Goal: Task Accomplishment & Management: Use online tool/utility

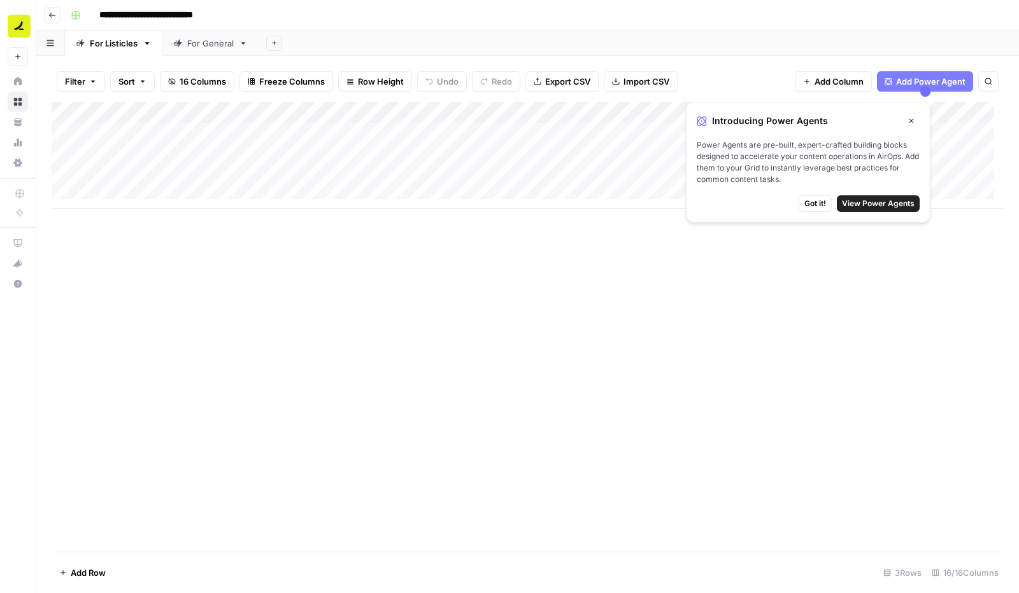
click at [912, 117] on icon "button" at bounding box center [911, 121] width 8 height 8
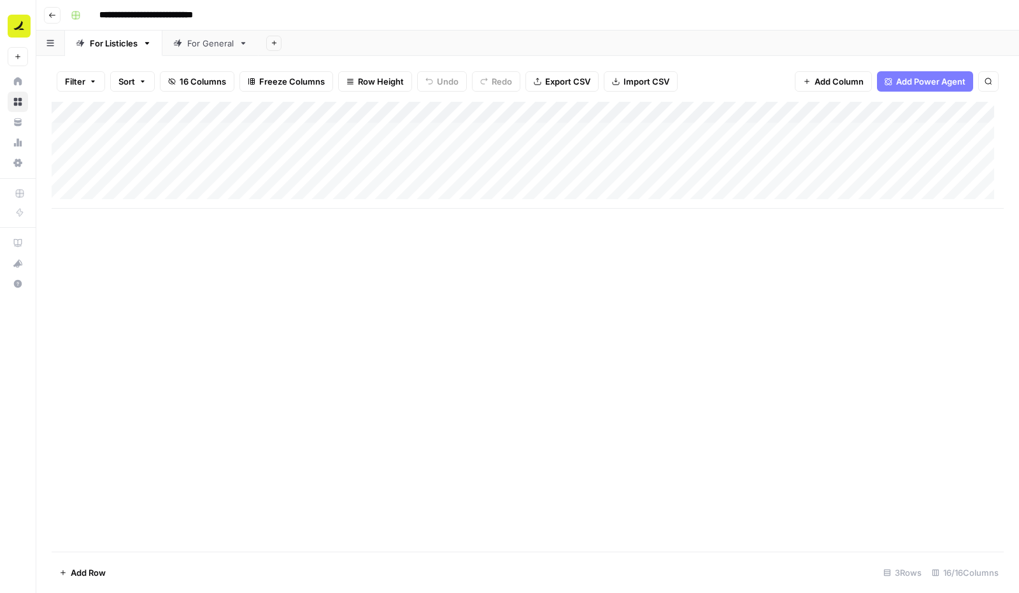
click at [384, 133] on div "Add Column" at bounding box center [528, 155] width 952 height 107
click at [413, 135] on div "Add Column" at bounding box center [528, 155] width 952 height 107
click at [364, 351] on div "Add Column" at bounding box center [528, 327] width 952 height 450
click at [371, 108] on div "Add Column" at bounding box center [528, 155] width 952 height 107
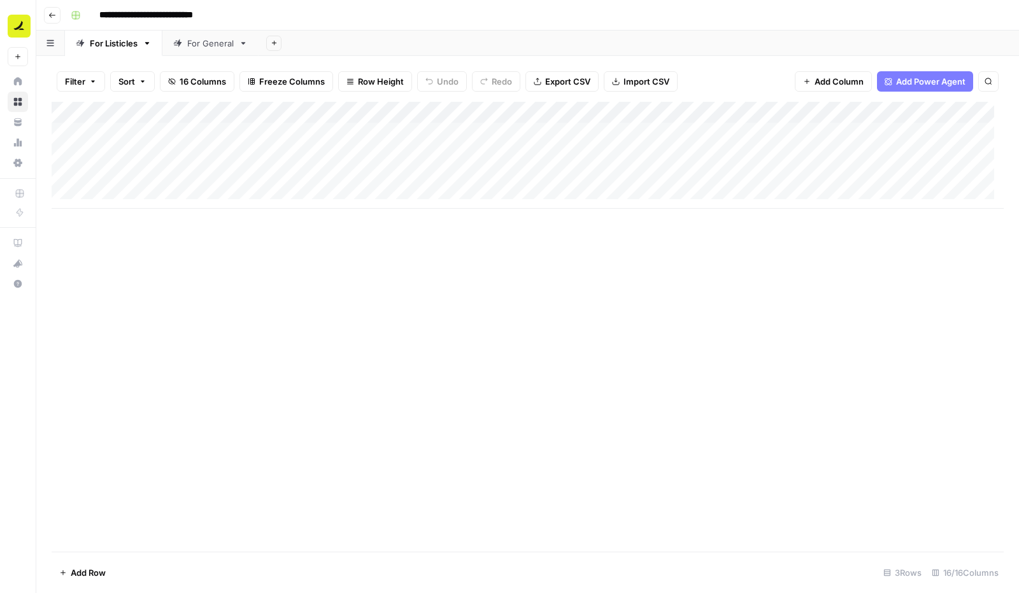
click at [259, 345] on div "Add Column" at bounding box center [528, 327] width 952 height 450
click at [190, 267] on div "Add Column" at bounding box center [528, 327] width 952 height 450
click at [93, 82] on icon "button" at bounding box center [93, 82] width 4 height 2
click at [129, 76] on span "Sort" at bounding box center [126, 81] width 17 height 13
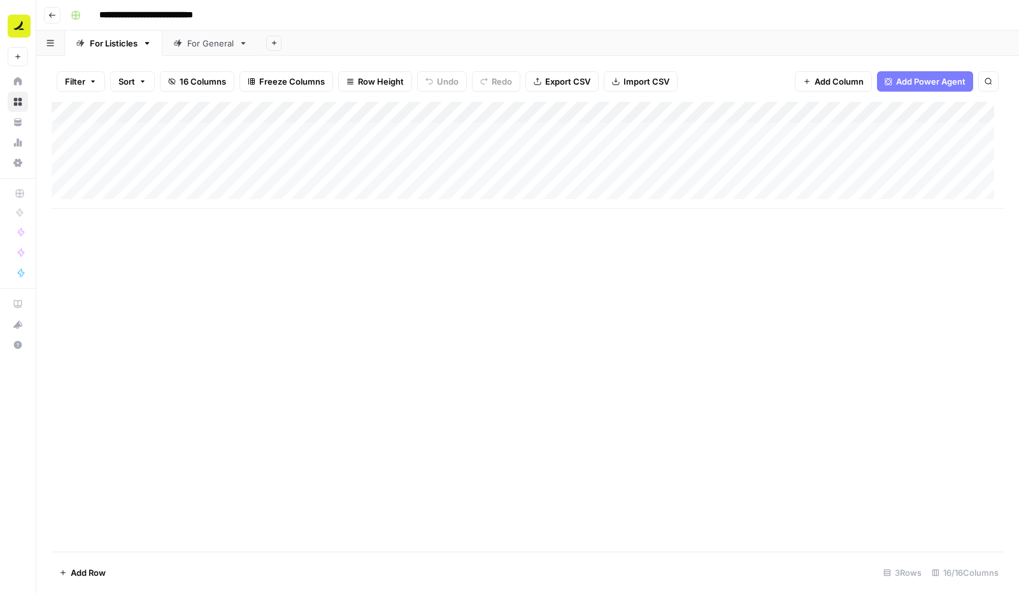
click at [173, 357] on div "Add Column" at bounding box center [528, 327] width 952 height 450
click at [646, 329] on div "Add Column" at bounding box center [528, 327] width 952 height 450
click at [664, 134] on div "Add Column" at bounding box center [528, 155] width 952 height 107
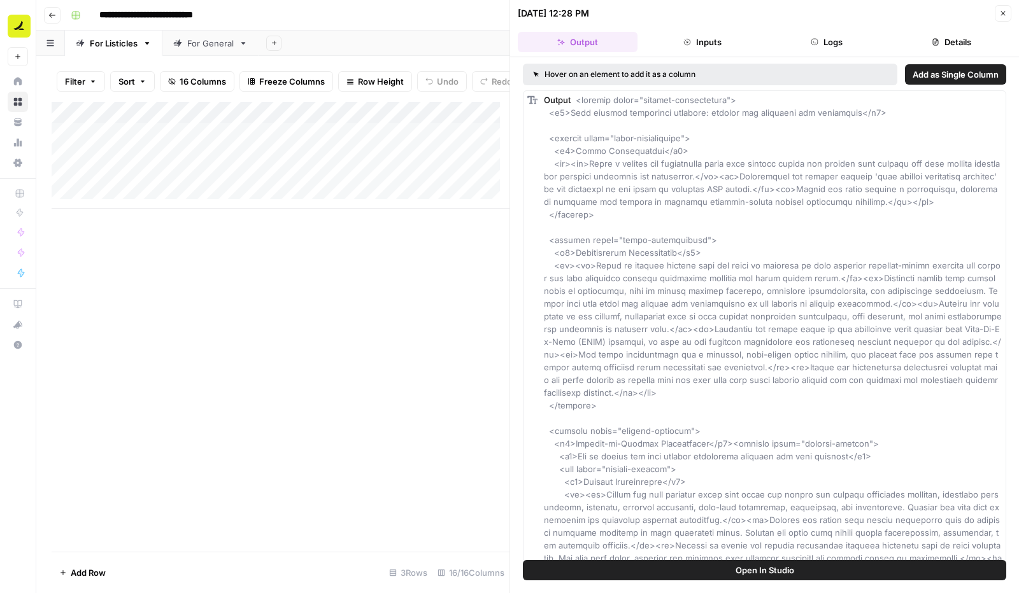
click at [386, 411] on div "Add Column" at bounding box center [281, 327] width 458 height 450
click at [997, 13] on button "Close" at bounding box center [1003, 13] width 17 height 17
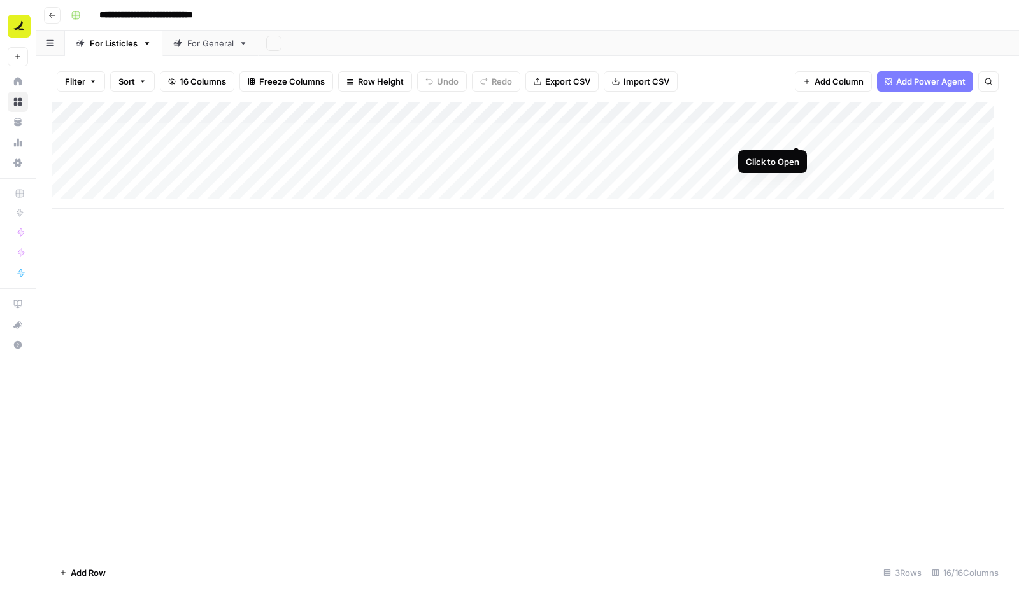
click at [797, 129] on div "Add Column" at bounding box center [528, 155] width 952 height 107
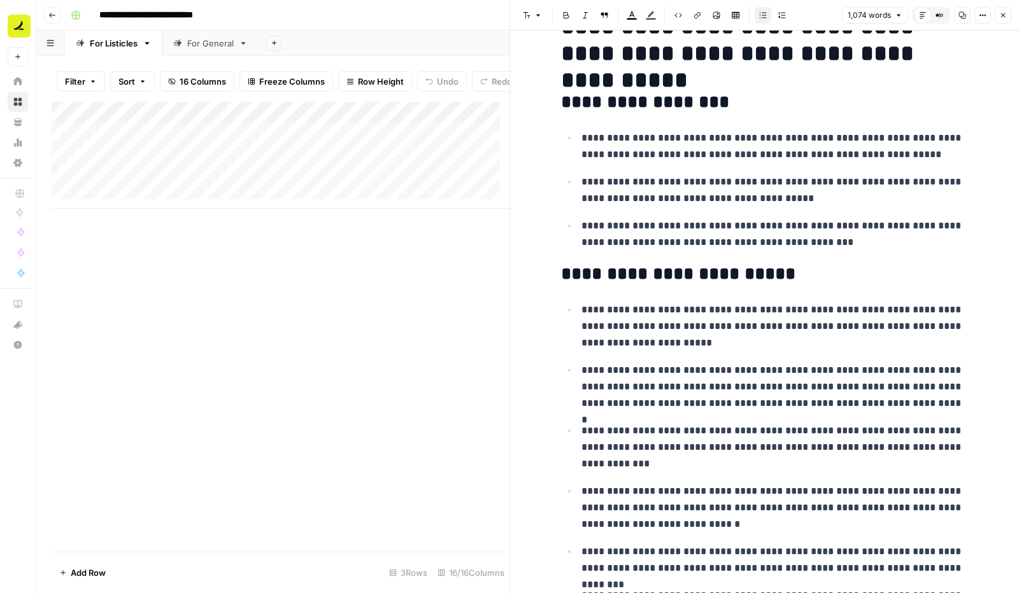
scroll to position [48, 0]
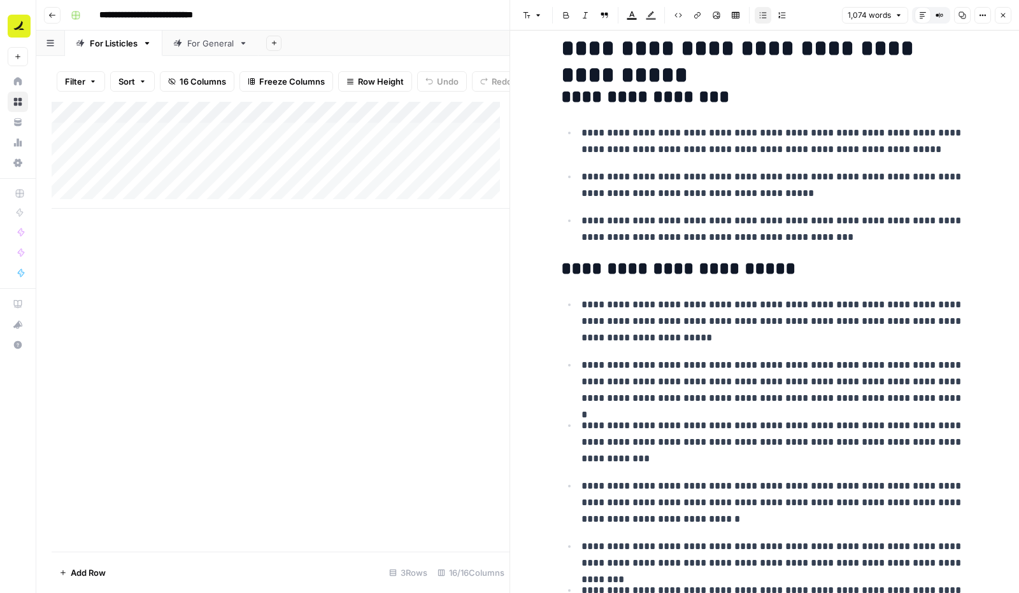
click at [347, 374] on div "Add Column" at bounding box center [281, 327] width 458 height 450
click at [1003, 20] on button "Close" at bounding box center [1003, 15] width 17 height 17
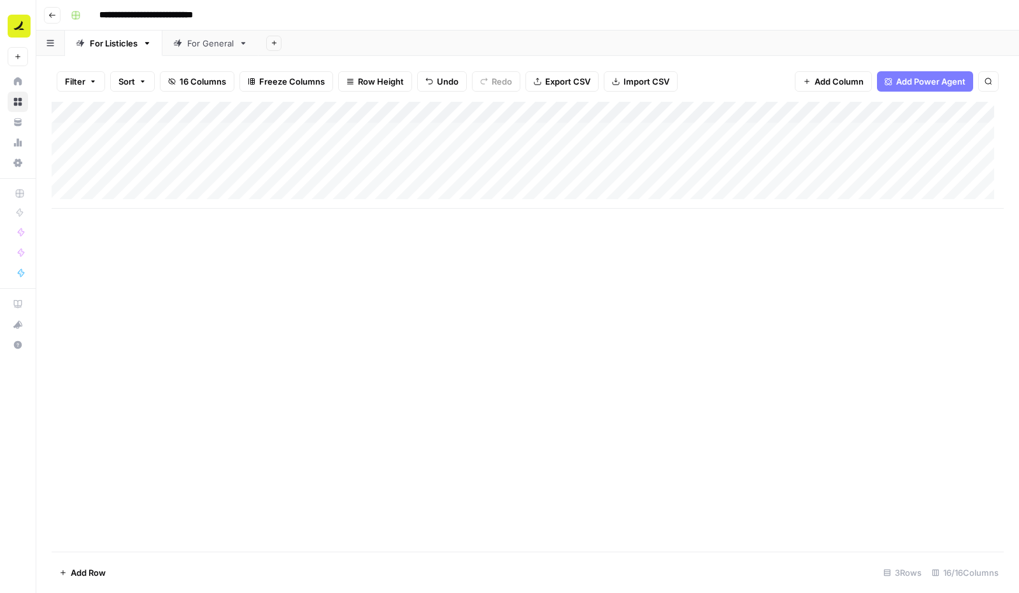
click at [124, 129] on div "Add Column" at bounding box center [528, 155] width 952 height 107
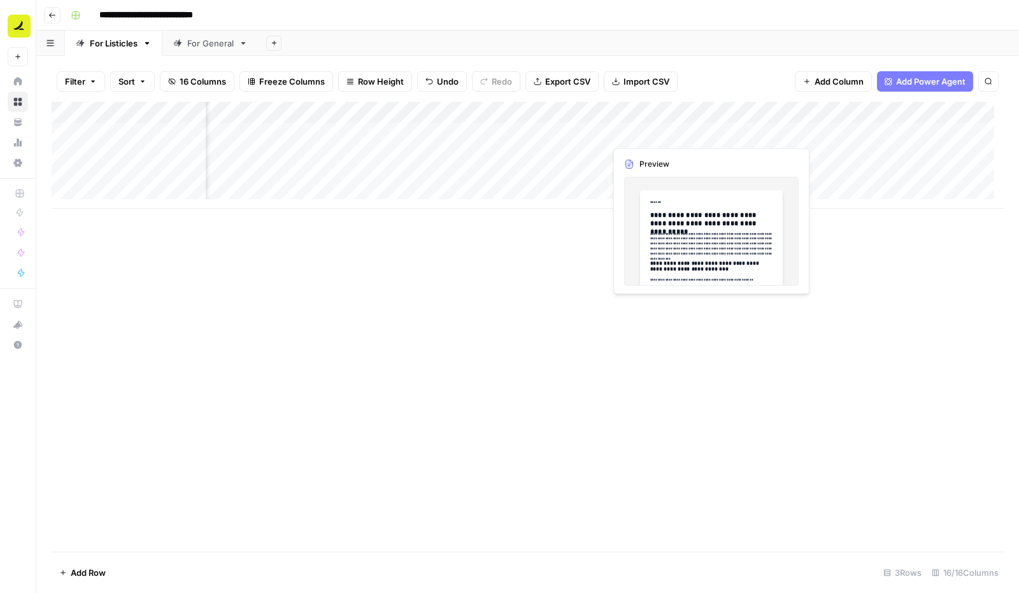
click at [639, 134] on div "Add Column" at bounding box center [528, 155] width 952 height 107
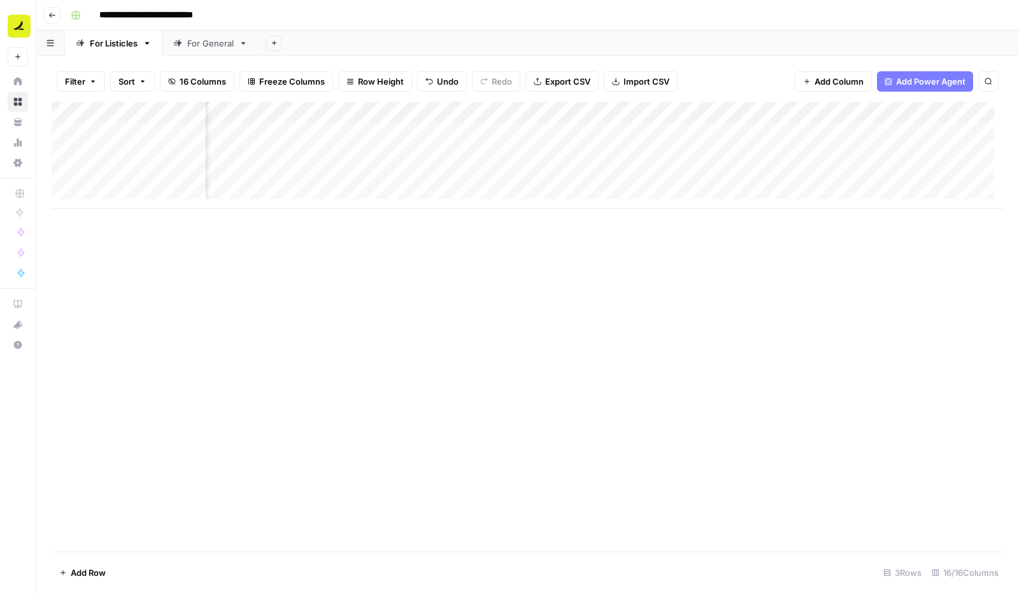
scroll to position [0, 396]
click at [688, 138] on div "Add Column" at bounding box center [528, 155] width 952 height 107
click at [730, 111] on div "Add Column" at bounding box center [528, 155] width 952 height 107
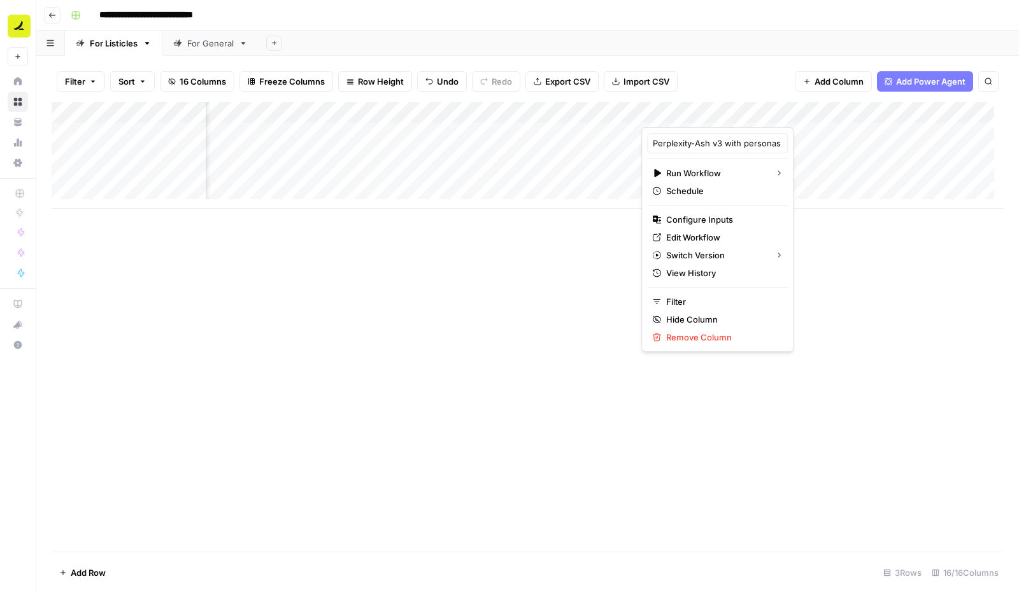
scroll to position [0, 15]
click at [878, 276] on div "Add Column" at bounding box center [528, 327] width 952 height 450
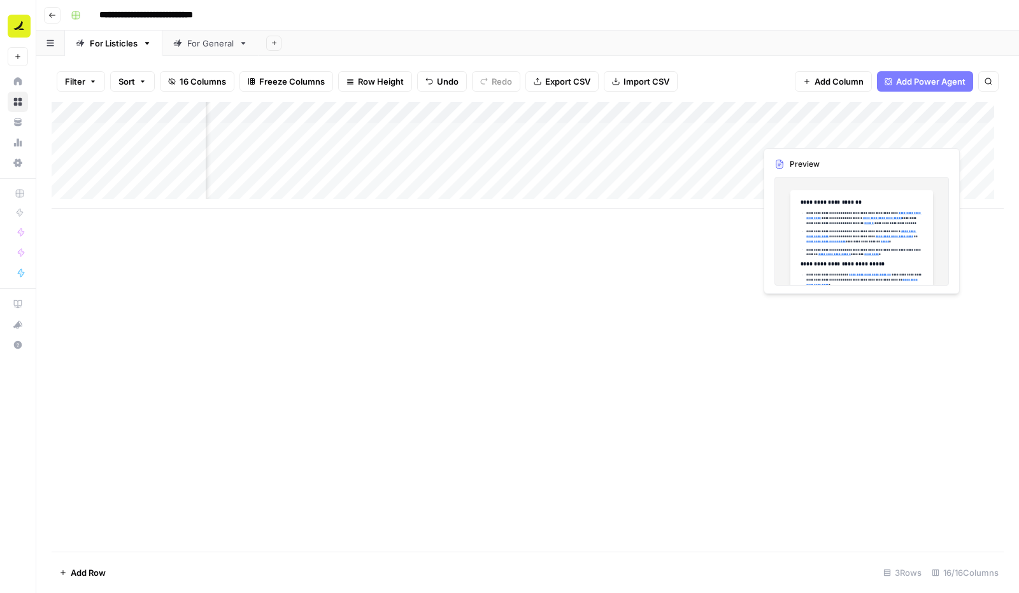
click at [806, 135] on div "Add Column" at bounding box center [528, 155] width 952 height 107
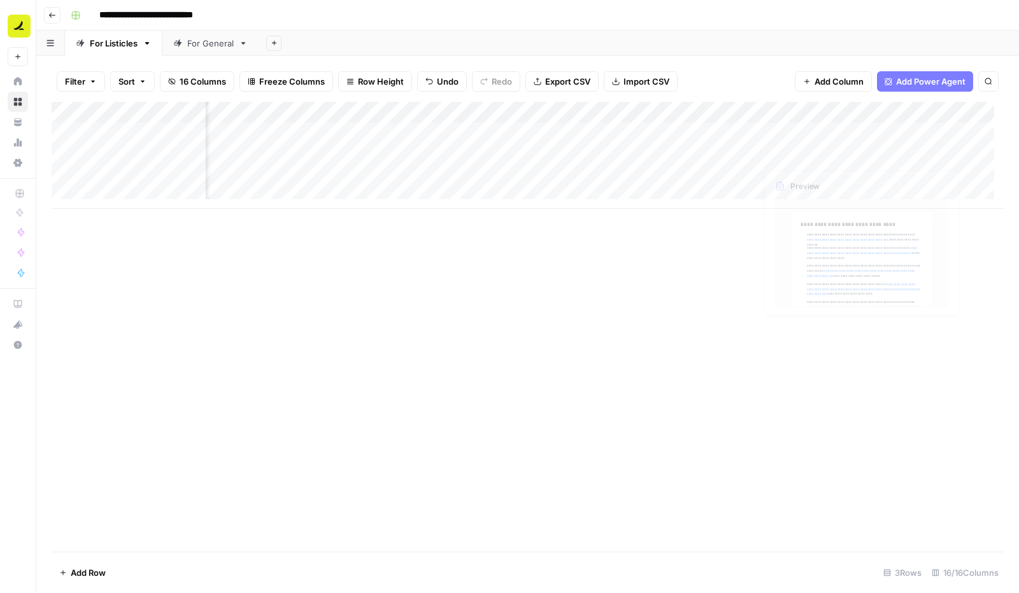
click at [812, 134] on div "Add Column" at bounding box center [528, 155] width 952 height 107
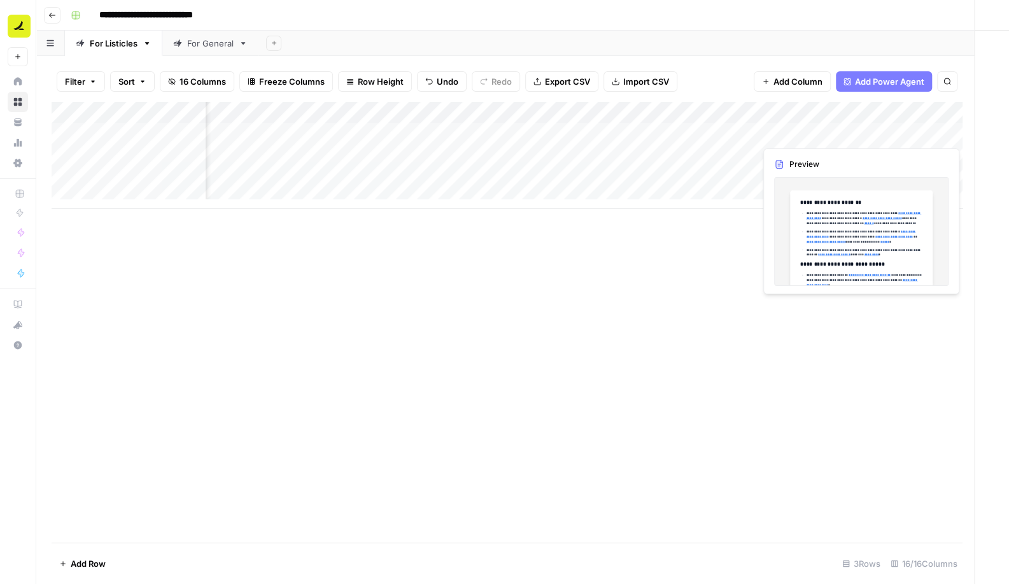
click at [812, 134] on div at bounding box center [813, 134] width 117 height 24
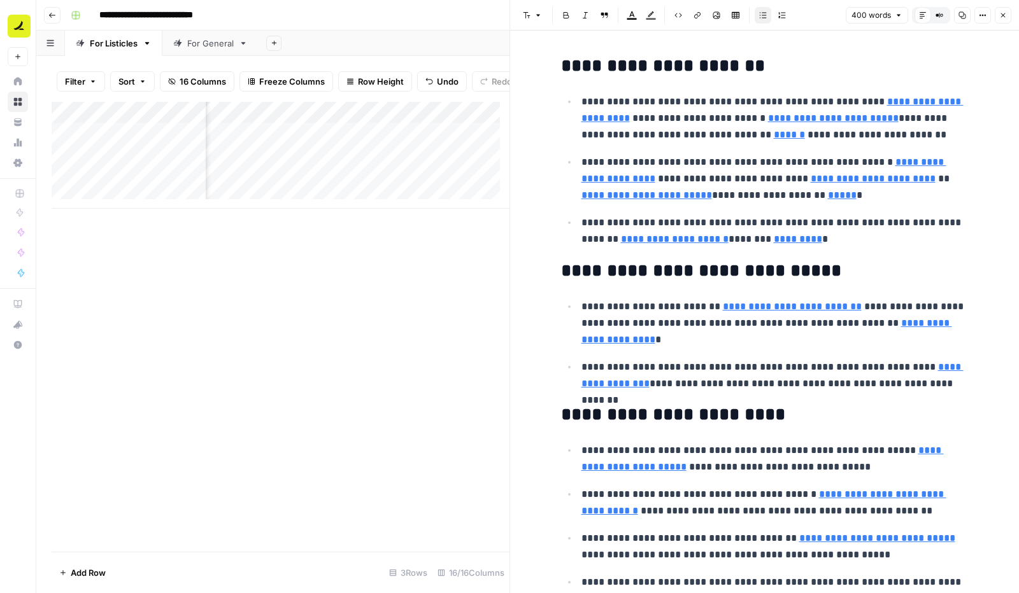
drag, startPoint x: 387, startPoint y: 323, endPoint x: 382, endPoint y: 441, distance: 118.5
click at [382, 441] on div "Add Column" at bounding box center [281, 327] width 458 height 450
type input "https://straitsresearch.com/report/expense-management-software-market"
click at [1007, 15] on button "Close" at bounding box center [1003, 15] width 17 height 17
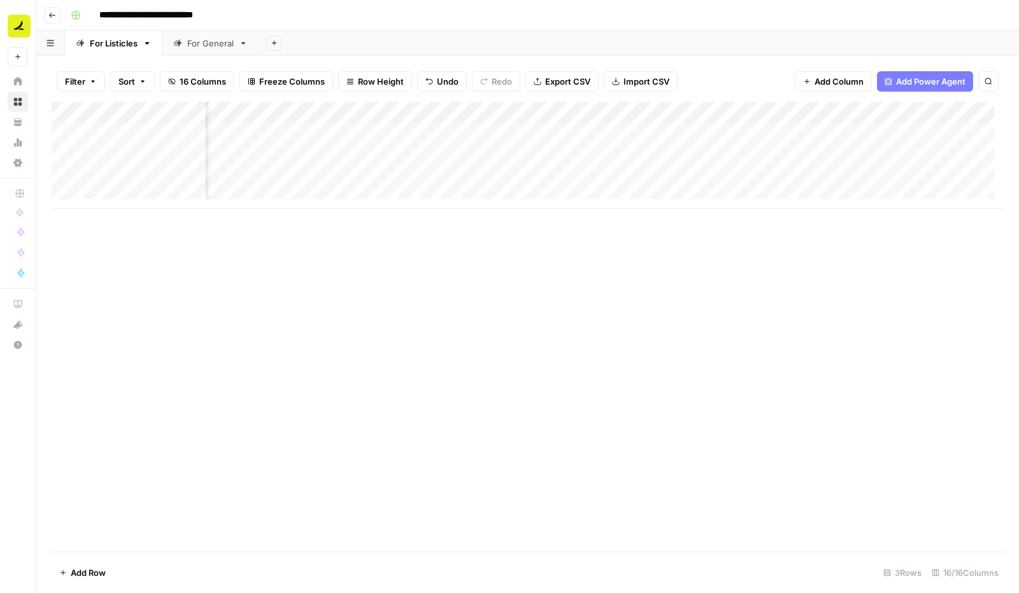
scroll to position [0, 714]
click at [595, 114] on div "Add Column" at bounding box center [528, 155] width 952 height 107
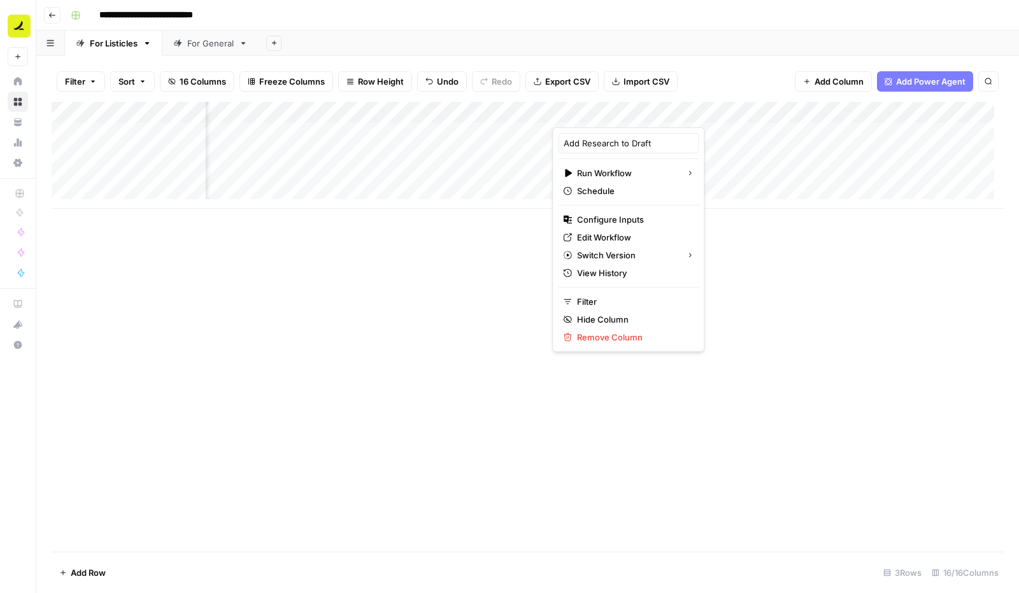
click at [464, 298] on div "Add Column" at bounding box center [528, 327] width 952 height 450
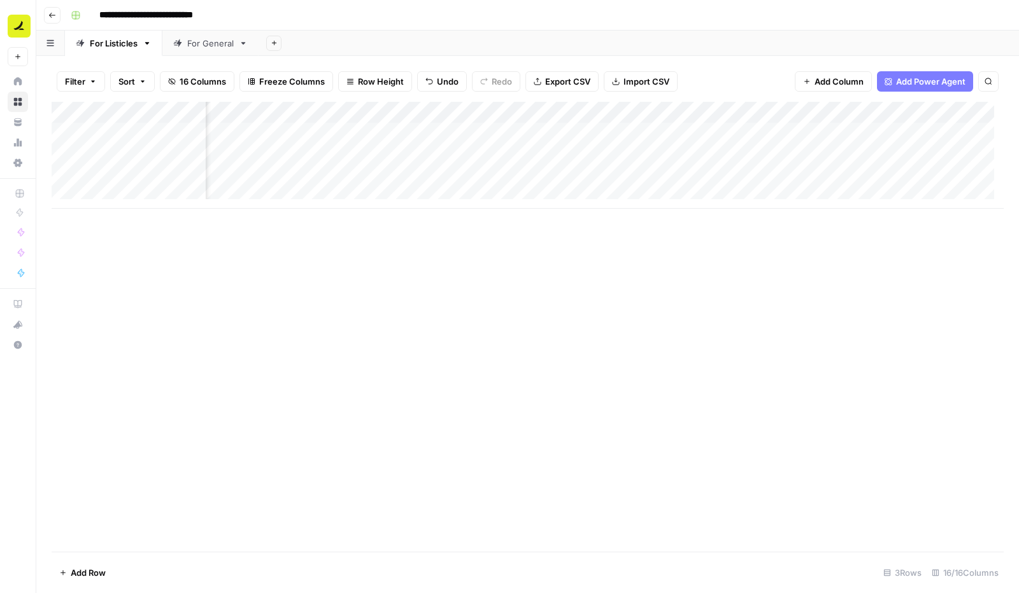
click at [604, 129] on div "Add Column" at bounding box center [528, 155] width 952 height 107
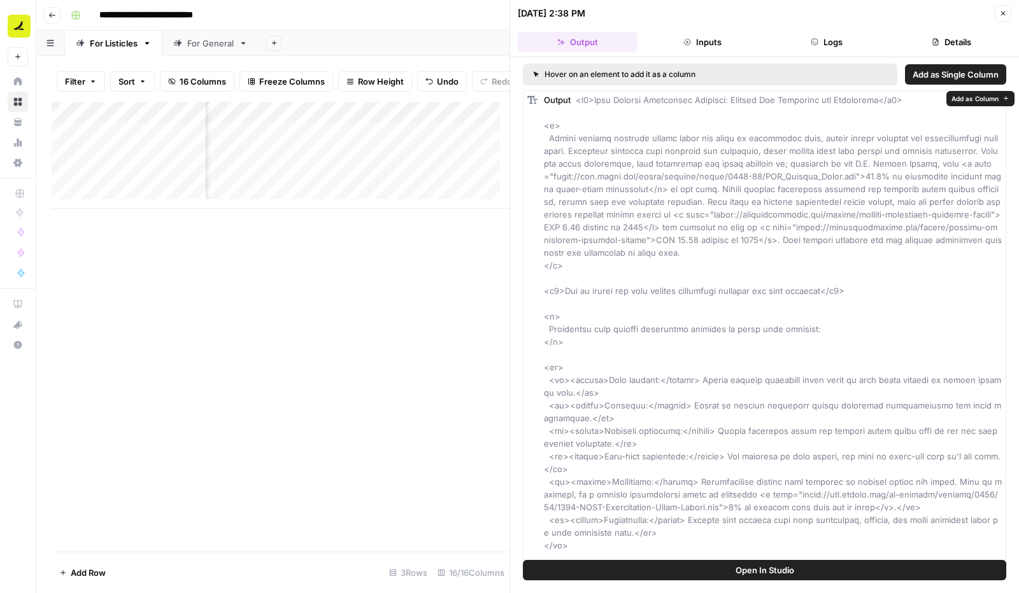
scroll to position [1, 0]
click at [416, 332] on div "Add Column" at bounding box center [281, 327] width 458 height 450
click at [1000, 8] on button "Close" at bounding box center [1003, 13] width 17 height 17
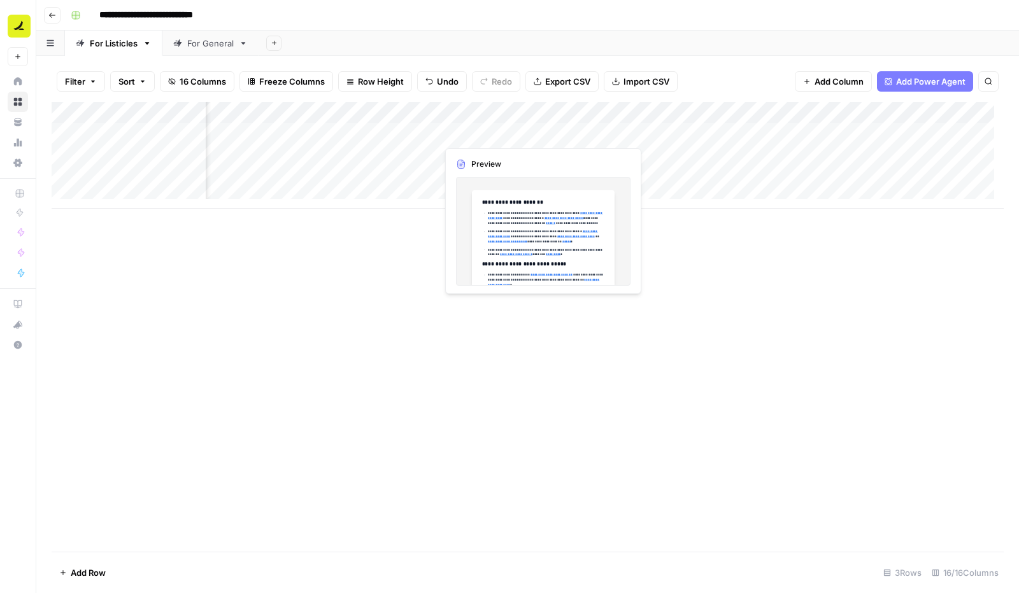
scroll to position [0, 839]
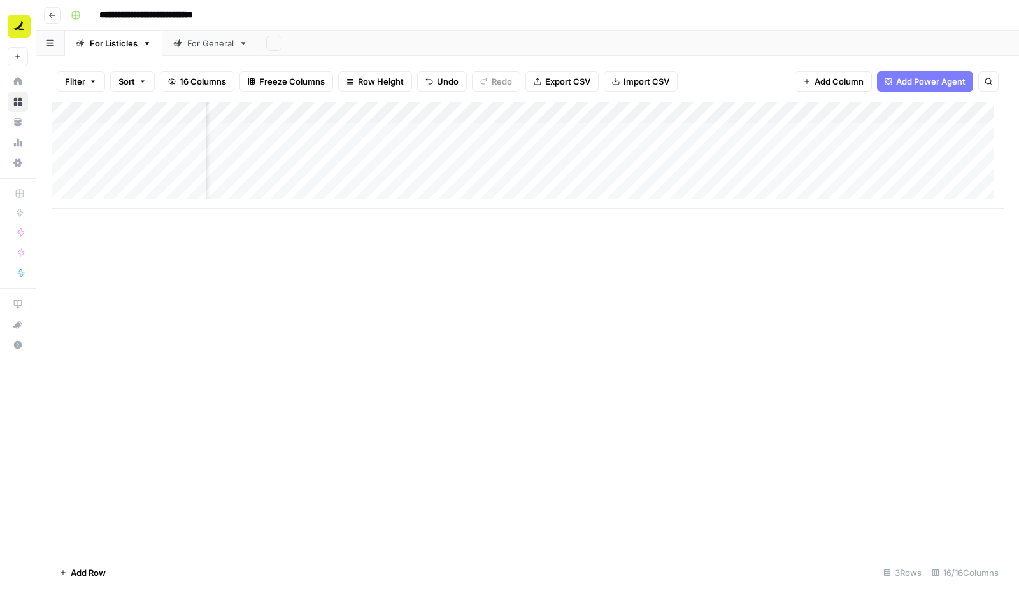
click at [593, 131] on div "Add Column" at bounding box center [528, 155] width 952 height 107
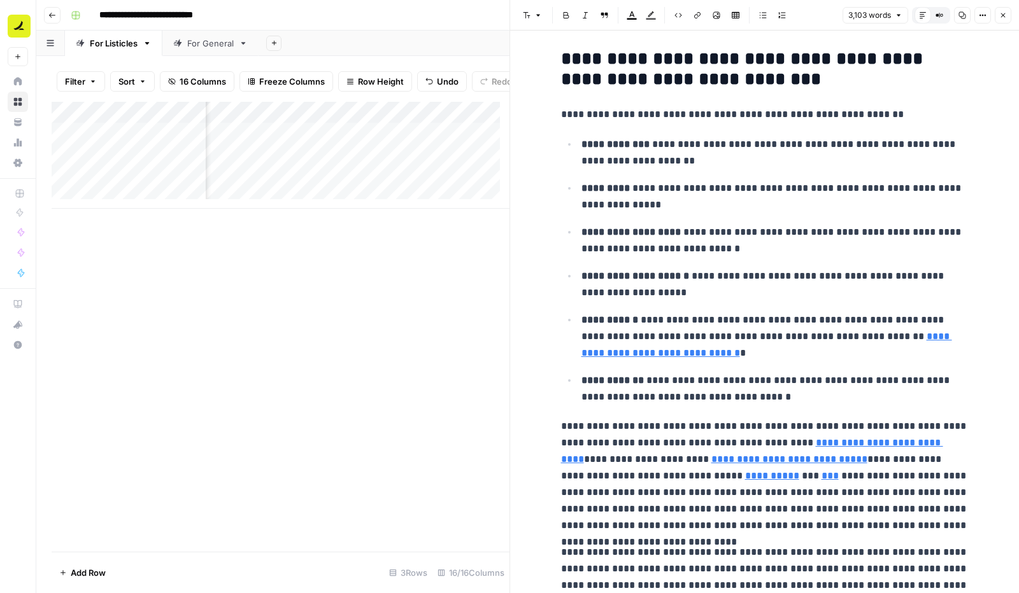
scroll to position [267, 0]
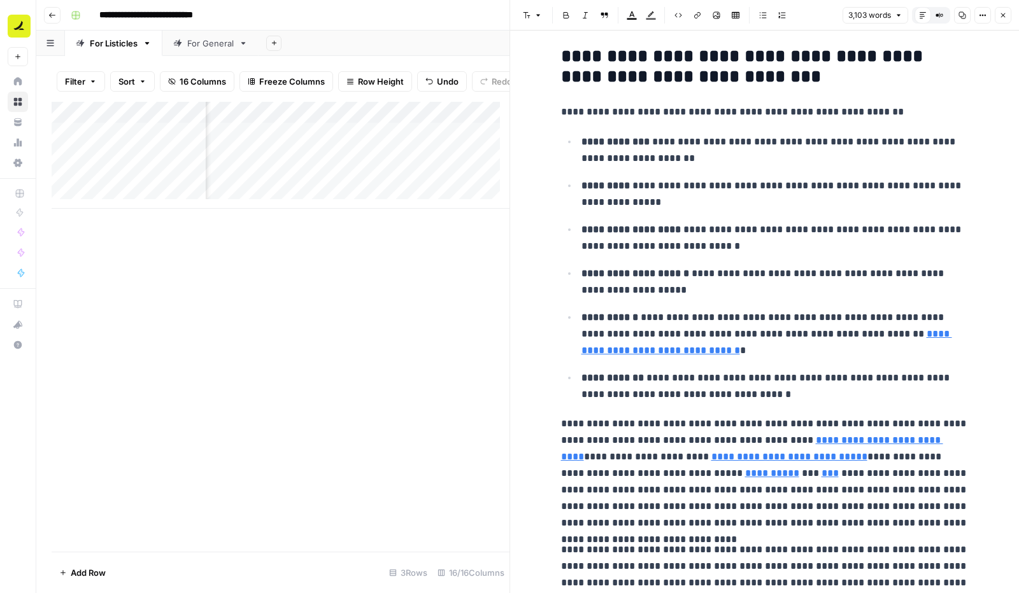
click at [422, 444] on div "Add Column" at bounding box center [281, 327] width 458 height 450
click at [425, 442] on div "Add Column" at bounding box center [281, 327] width 458 height 450
click at [1004, 19] on button "Close" at bounding box center [1003, 15] width 17 height 17
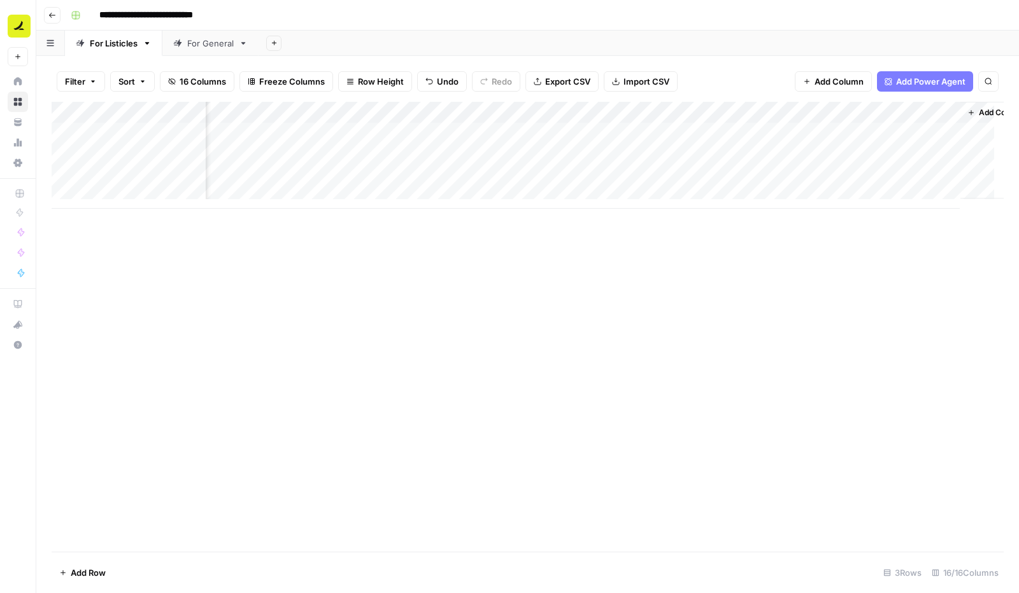
scroll to position [0, 1003]
click at [539, 132] on div "Add Column" at bounding box center [528, 155] width 952 height 107
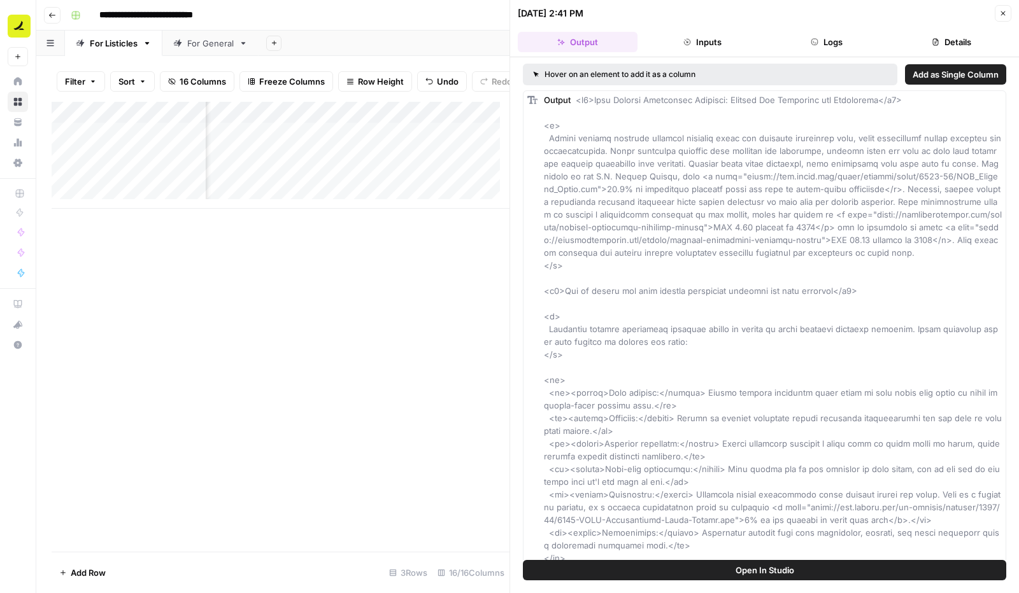
click at [433, 374] on div "Add Column" at bounding box center [281, 327] width 458 height 450
click at [1002, 10] on icon "button" at bounding box center [1003, 14] width 8 height 8
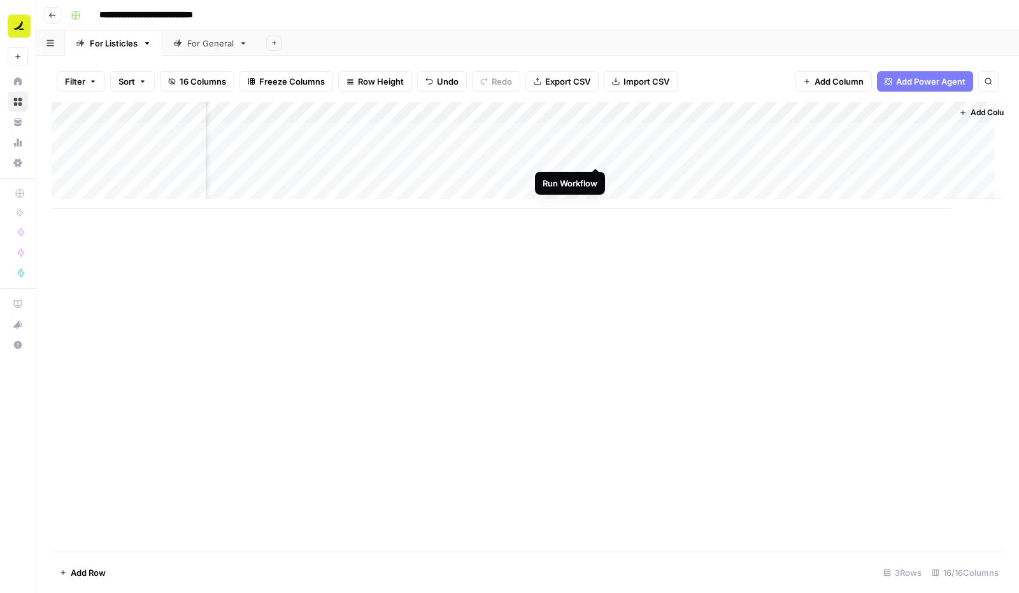
scroll to position [0, 1032]
click at [749, 136] on div "Add Column" at bounding box center [528, 155] width 952 height 107
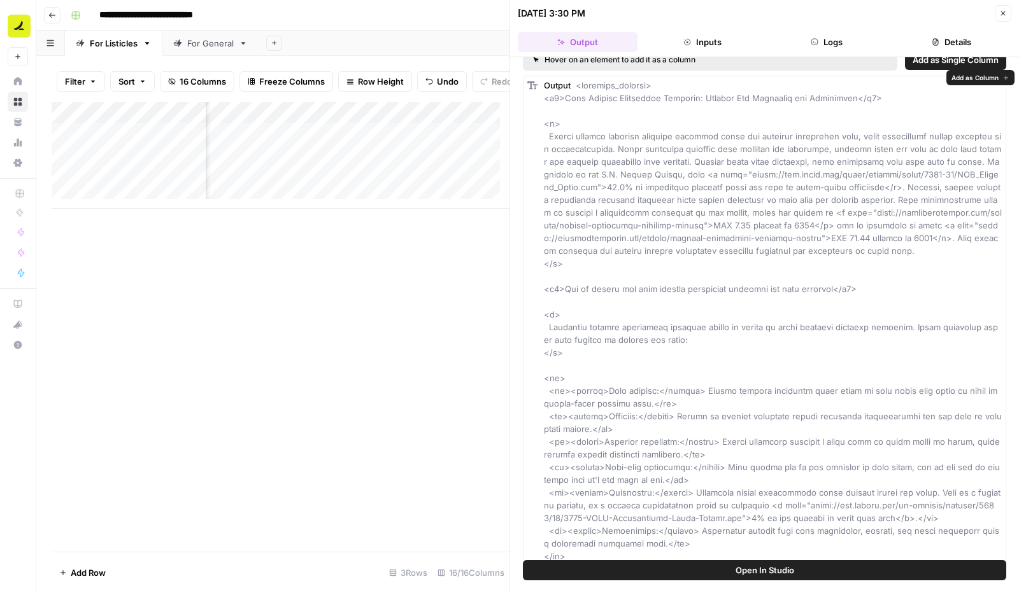
scroll to position [24, 0]
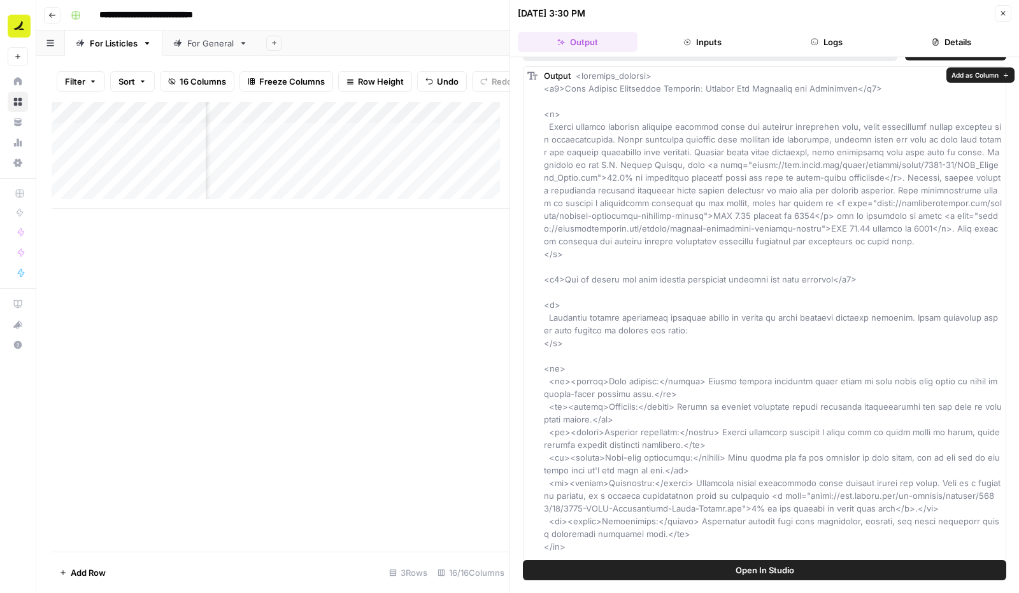
click at [410, 360] on div "Add Column" at bounding box center [281, 327] width 458 height 450
click at [1006, 15] on icon "button" at bounding box center [1003, 14] width 8 height 8
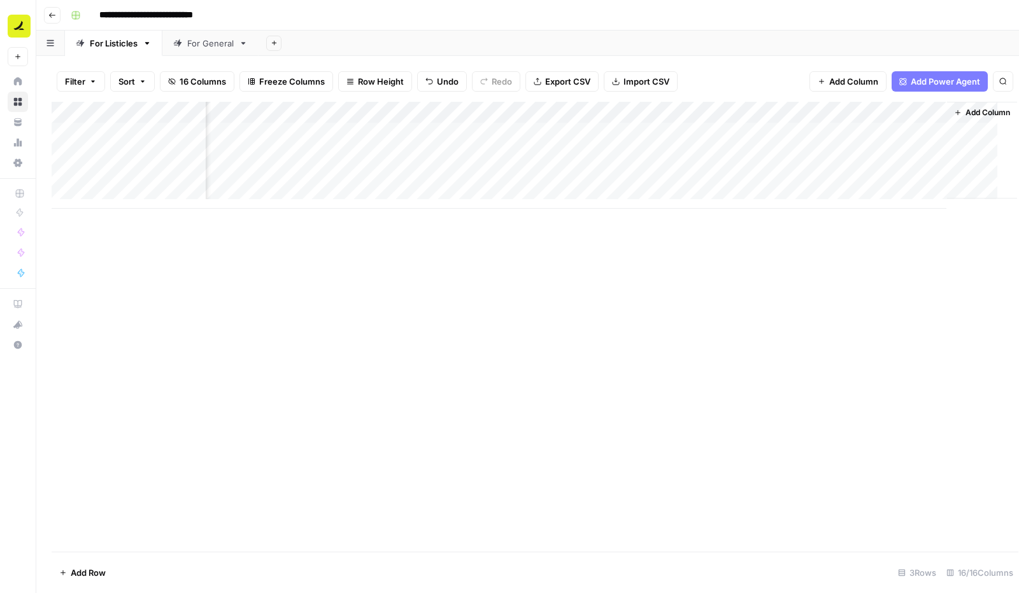
scroll to position [0, 1016]
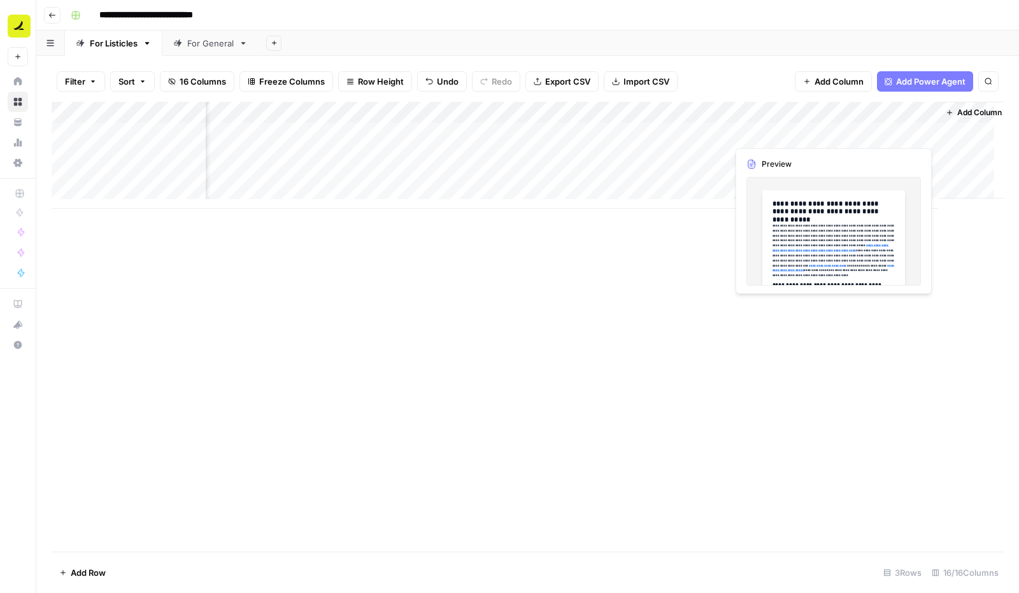
click at [863, 137] on div "Add Column" at bounding box center [528, 155] width 952 height 107
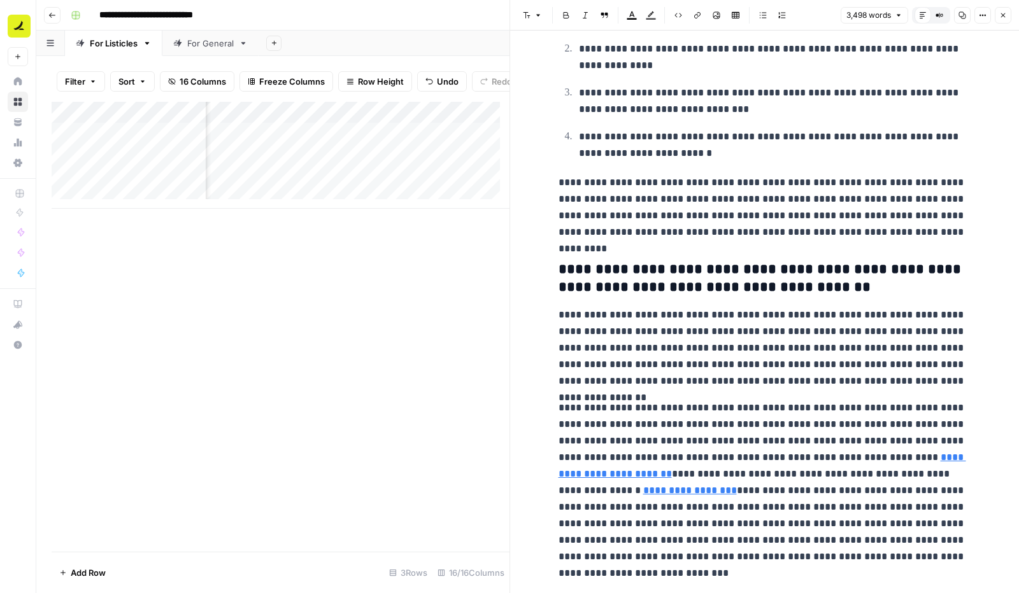
scroll to position [8359, 0]
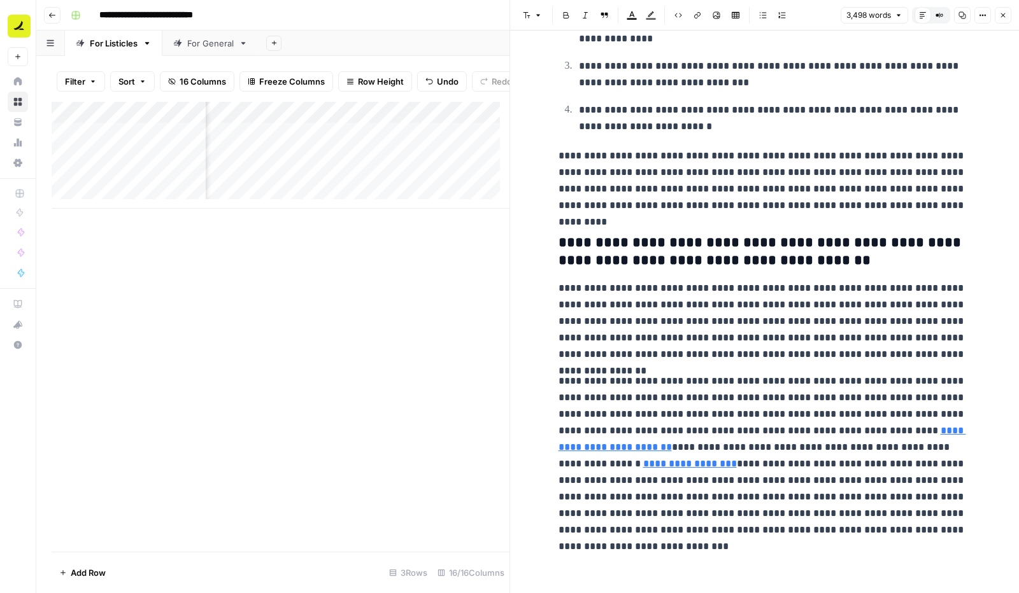
click at [415, 460] on div "Add Column" at bounding box center [281, 327] width 458 height 450
click at [490, 440] on div "Add Column" at bounding box center [281, 327] width 458 height 450
click at [1004, 17] on icon "button" at bounding box center [1003, 15] width 8 height 8
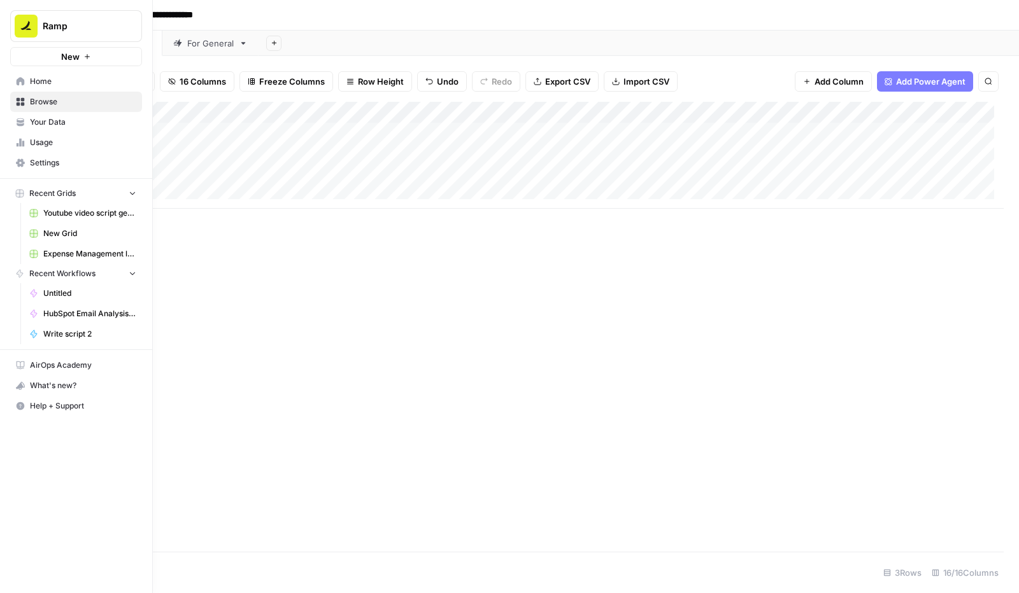
click at [118, 22] on span "Ramp" at bounding box center [81, 26] width 77 height 13
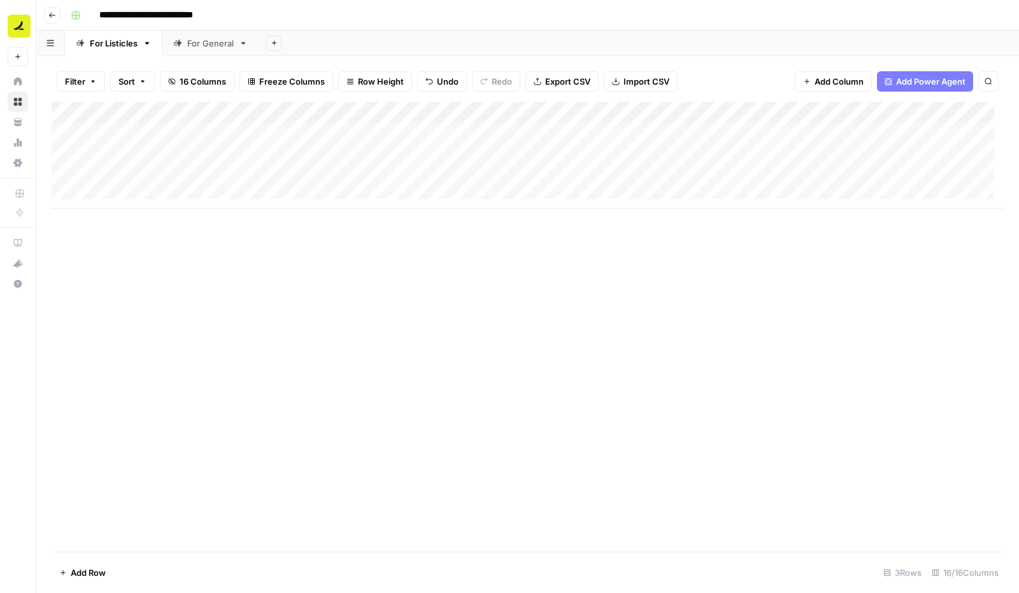
click at [236, 294] on div "Add Column" at bounding box center [528, 327] width 952 height 450
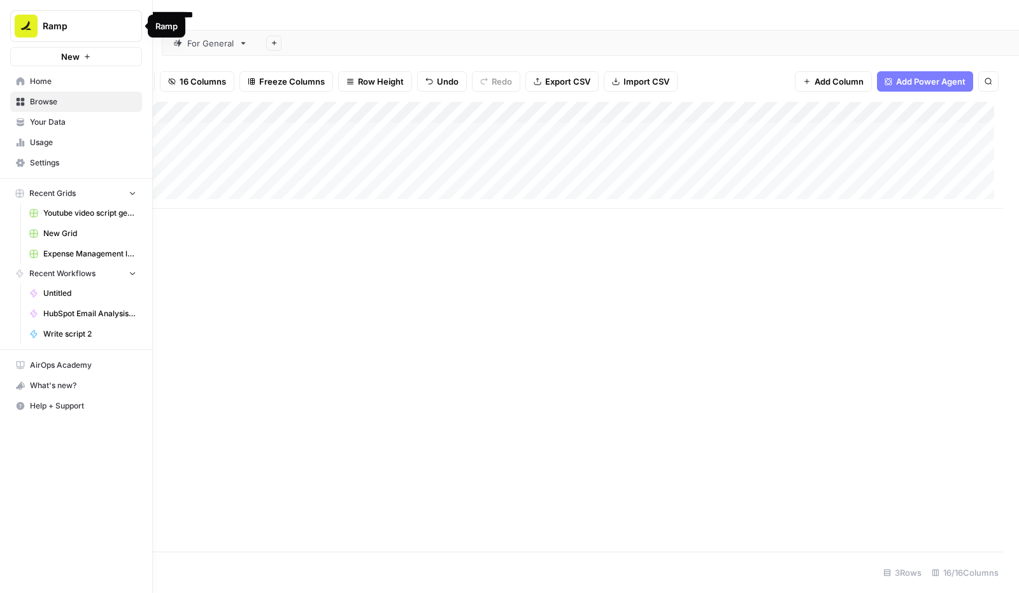
click at [51, 158] on span "Settings" at bounding box center [83, 162] width 106 height 11
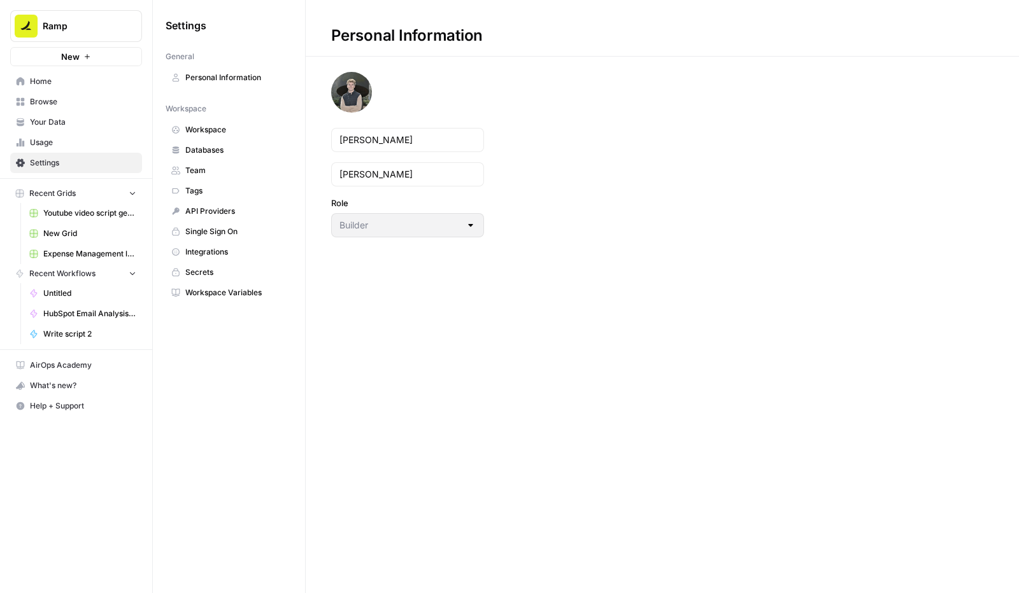
click at [251, 83] on link "Personal Information" at bounding box center [229, 78] width 127 height 20
click at [248, 211] on span "API Providers" at bounding box center [235, 211] width 101 height 11
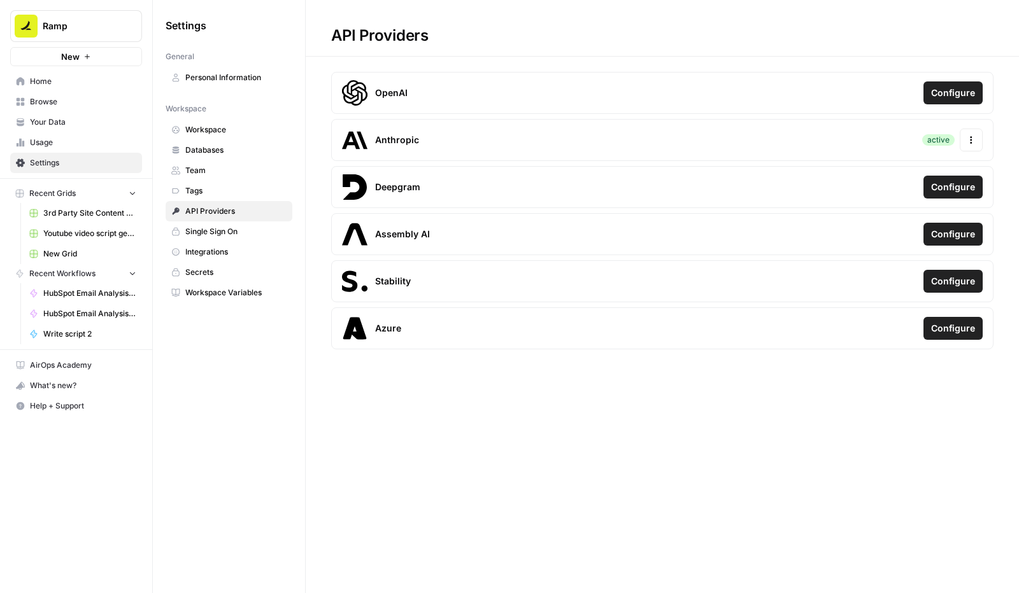
click at [243, 234] on span "Single Sign On" at bounding box center [235, 231] width 101 height 11
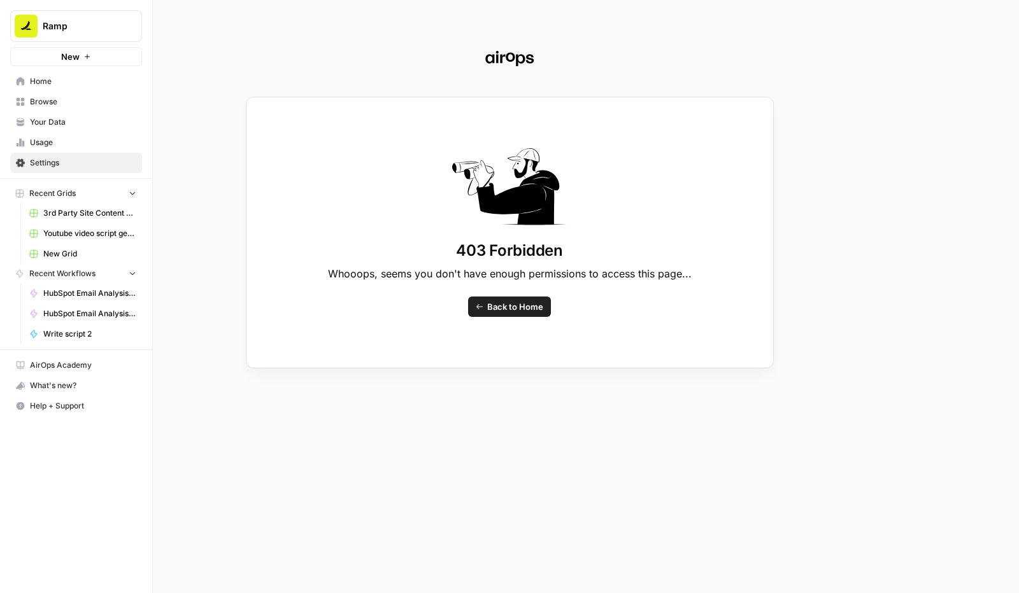
click at [66, 162] on div "403 Forbidden Whooops, seems you don't have enough permissions to access this p…" at bounding box center [509, 296] width 1019 height 593
click at [506, 309] on span "Back to Home" at bounding box center [515, 307] width 56 height 13
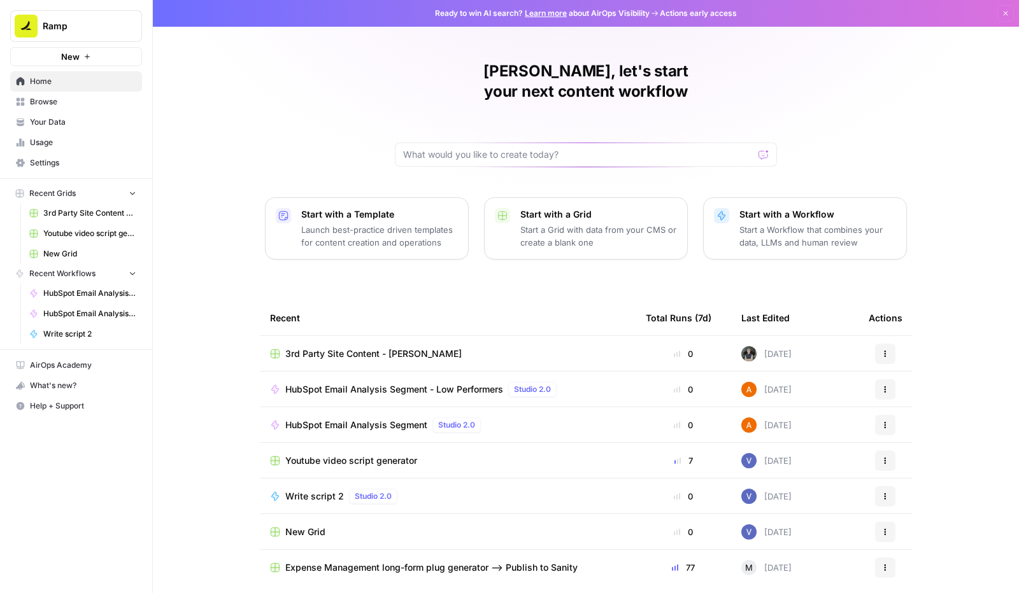
click at [64, 163] on span "Settings" at bounding box center [83, 162] width 106 height 11
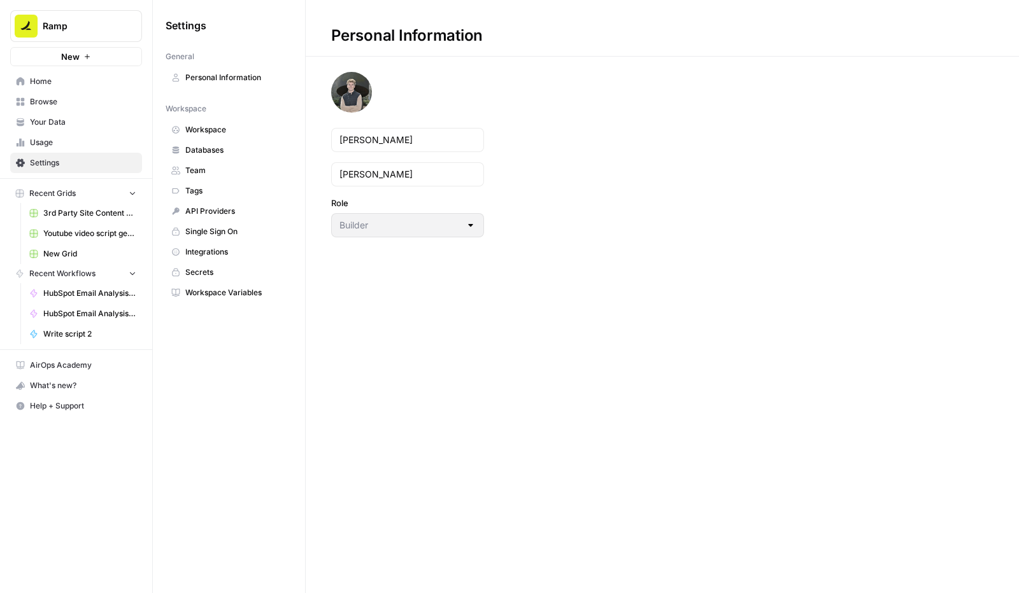
click at [236, 83] on span "Personal Information" at bounding box center [235, 77] width 101 height 11
click at [381, 178] on input "Hogan" at bounding box center [407, 174] width 136 height 13
click at [395, 132] on div "Sam" at bounding box center [407, 140] width 153 height 24
click at [470, 208] on label "Role" at bounding box center [407, 203] width 153 height 13
click at [462, 234] on div "Builder" at bounding box center [407, 225] width 153 height 24
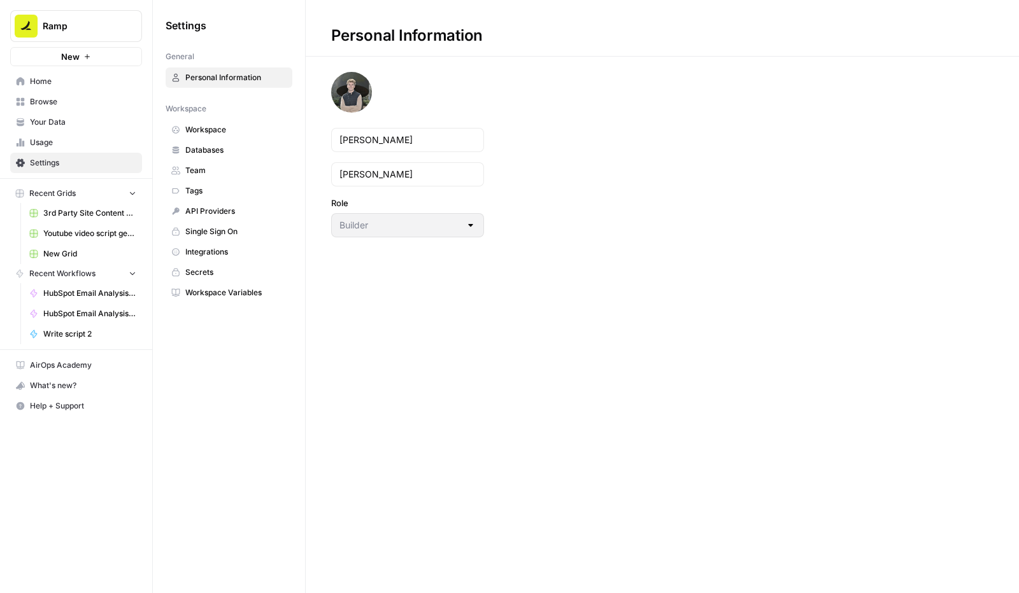
click at [445, 300] on div "Personal Information Sam Hogan Role Builder" at bounding box center [662, 296] width 713 height 593
click at [237, 149] on span "Databases" at bounding box center [235, 150] width 101 height 11
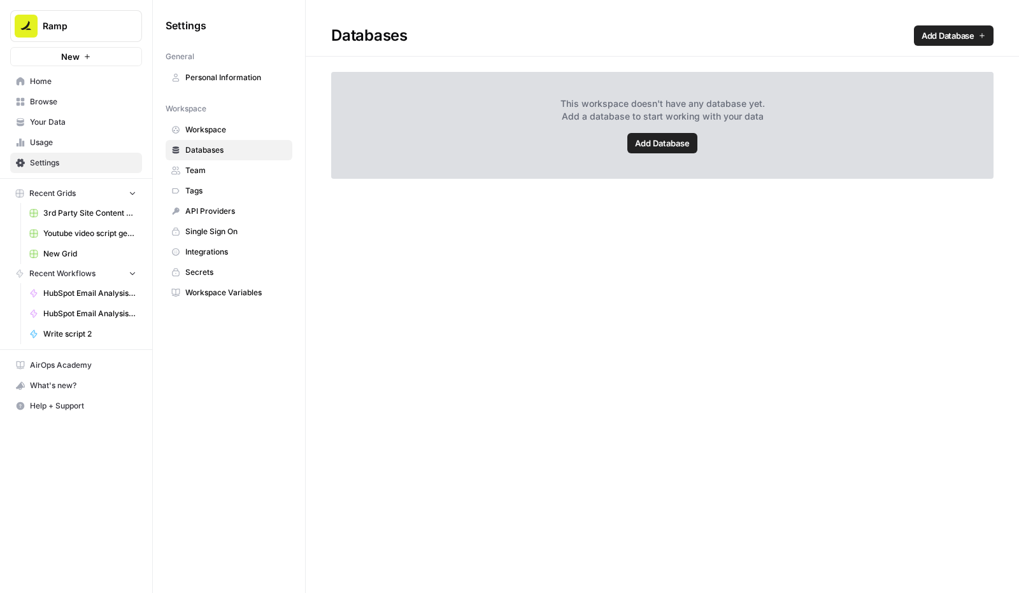
click at [233, 78] on span "Personal Information" at bounding box center [235, 77] width 101 height 11
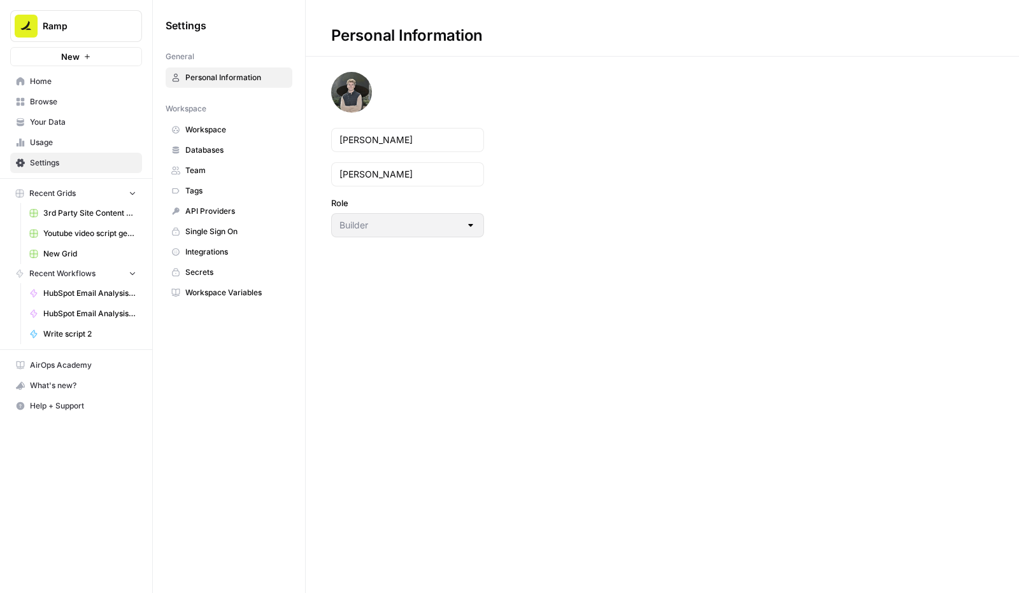
click at [239, 289] on span "Workspace Variables" at bounding box center [235, 292] width 101 height 11
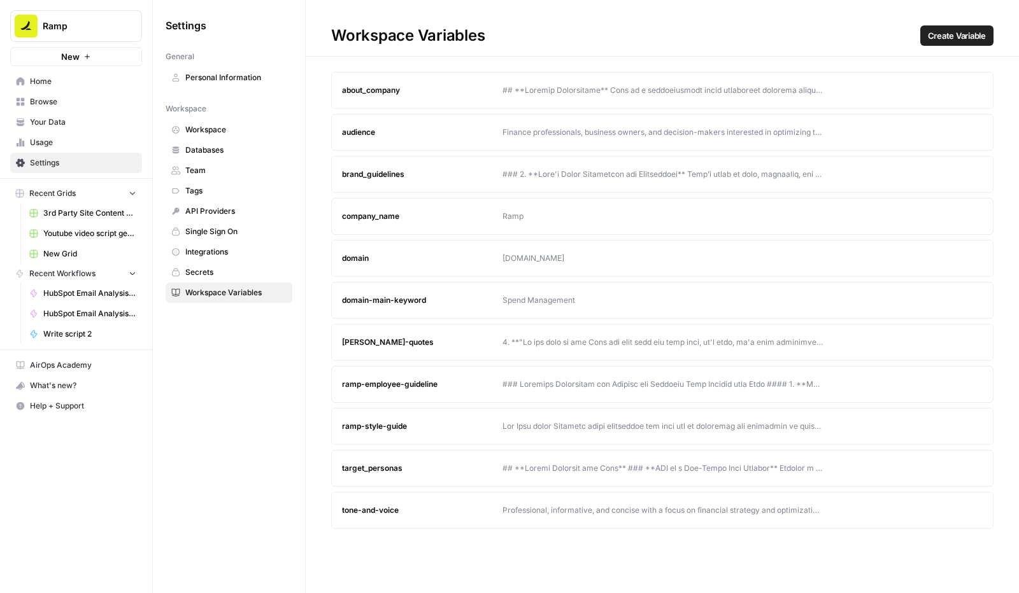
click at [76, 81] on span "Home" at bounding box center [83, 81] width 106 height 11
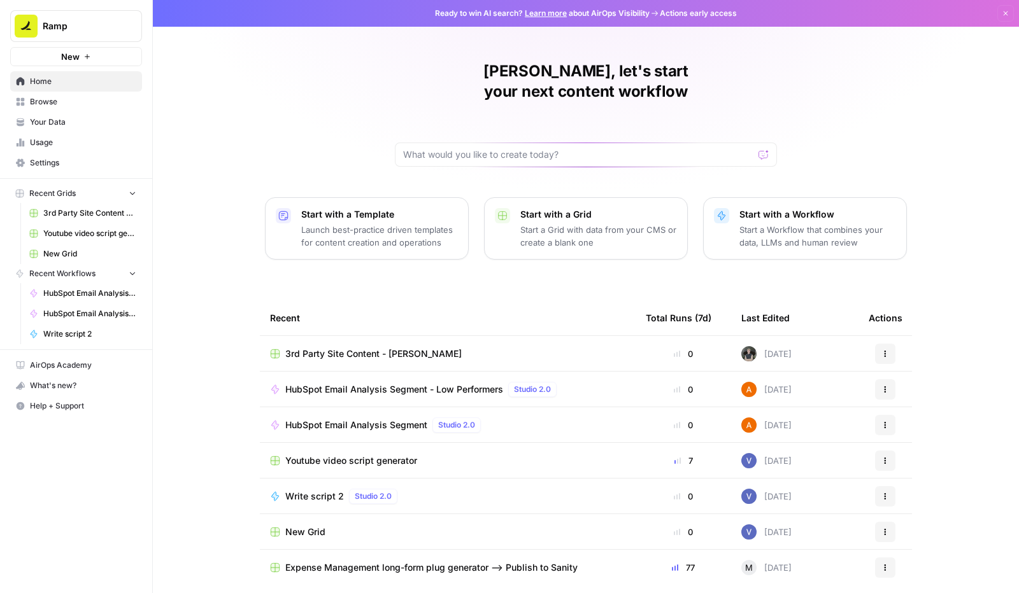
click at [433, 342] on td "3rd Party Site Content - Luke" at bounding box center [448, 353] width 376 height 35
click at [396, 348] on span "3rd Party Site Content - Luke" at bounding box center [373, 354] width 176 height 13
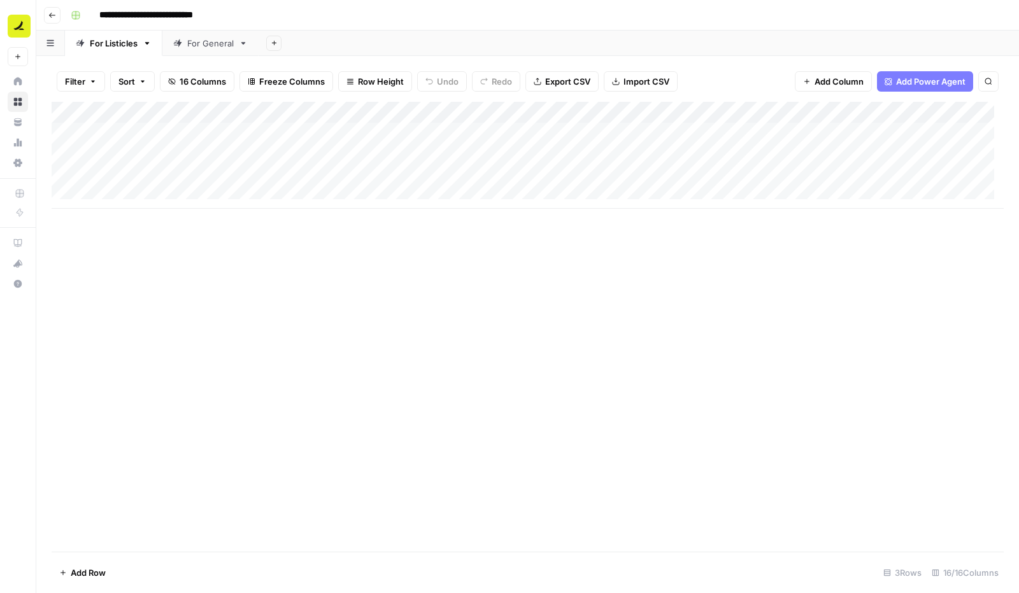
scroll to position [1, 0]
click at [560, 80] on span "Export CSV" at bounding box center [567, 81] width 45 height 13
click at [520, 111] on div "Add Column" at bounding box center [528, 155] width 952 height 107
click at [411, 304] on div "Add Column" at bounding box center [528, 327] width 952 height 450
click at [523, 136] on div "Add Column" at bounding box center [528, 155] width 952 height 107
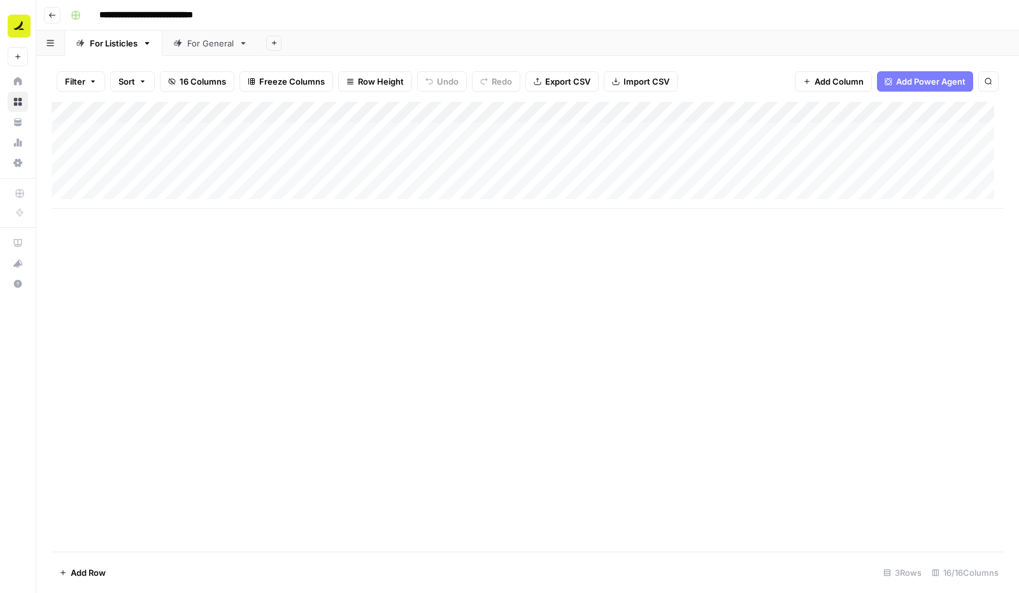
click at [574, 465] on div "Add Column" at bounding box center [528, 327] width 952 height 450
click at [523, 136] on div "Add Column" at bounding box center [528, 155] width 952 height 107
click at [512, 326] on div "Add Column" at bounding box center [528, 327] width 952 height 450
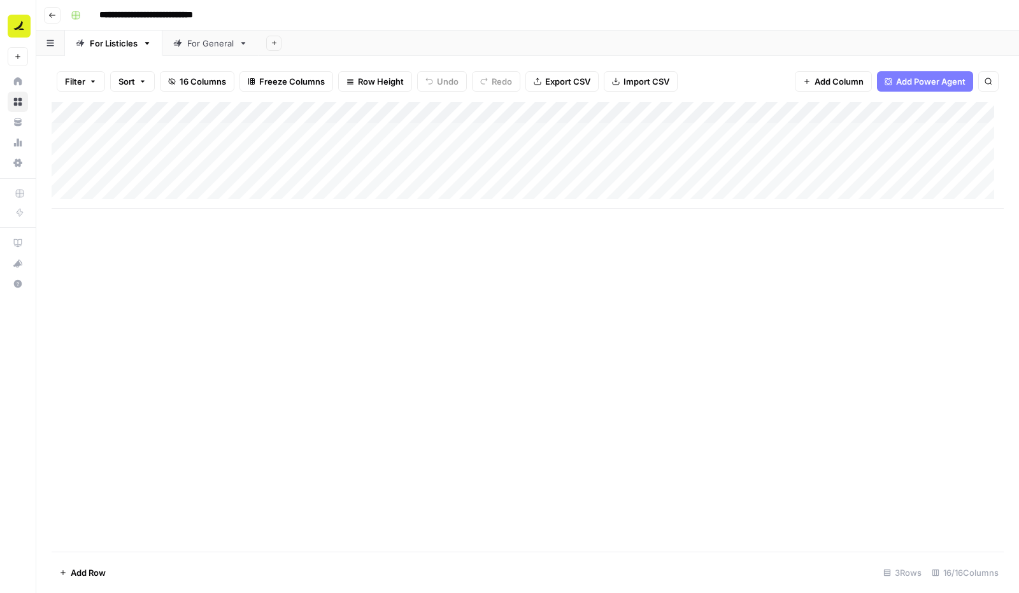
click at [246, 128] on div "Add Column" at bounding box center [528, 155] width 952 height 107
click at [246, 128] on textarea "**********" at bounding box center [307, 134] width 204 height 18
click at [271, 243] on div "Add Column" at bounding box center [528, 327] width 952 height 450
click at [280, 151] on div "Add Column" at bounding box center [528, 155] width 952 height 107
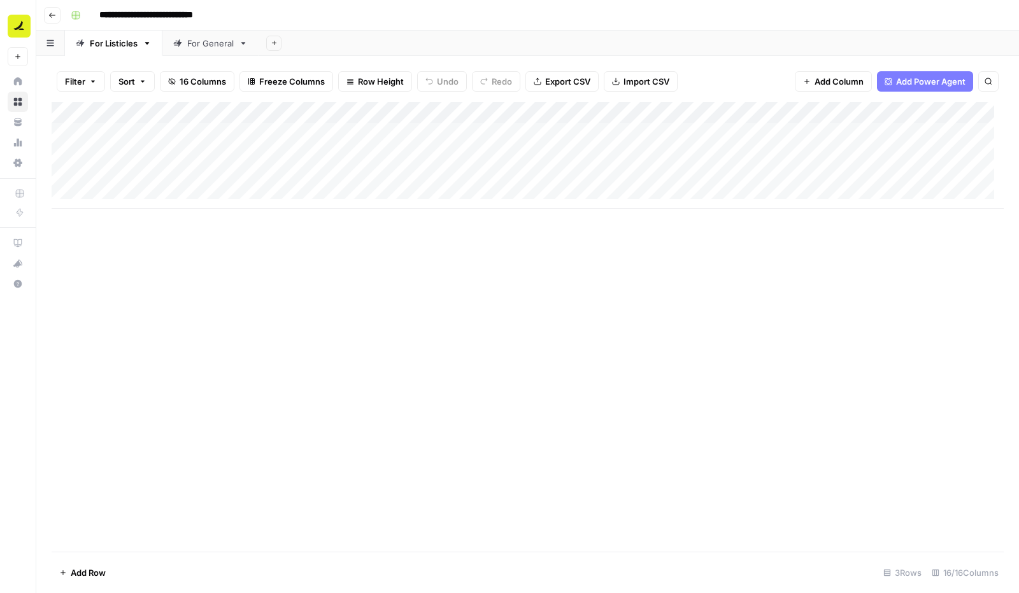
click at [280, 151] on div "Add Column" at bounding box center [528, 155] width 952 height 107
click at [336, 264] on div "Add Column" at bounding box center [528, 327] width 952 height 450
click at [275, 302] on div "Add Column" at bounding box center [528, 327] width 952 height 450
click at [103, 420] on div "Add Column" at bounding box center [528, 327] width 952 height 450
